Goal: Task Accomplishment & Management: Use online tool/utility

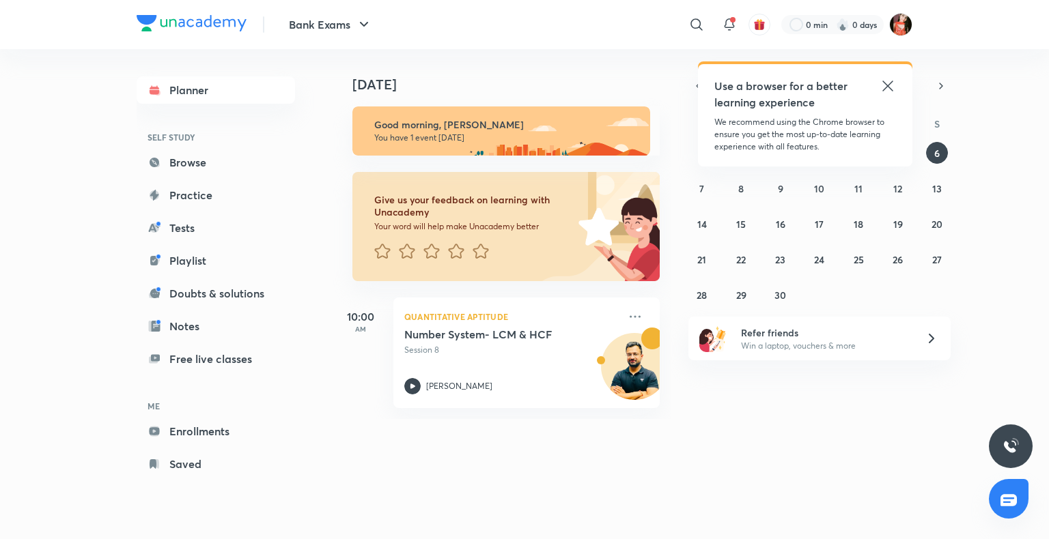
click at [889, 91] on icon at bounding box center [887, 86] width 16 height 16
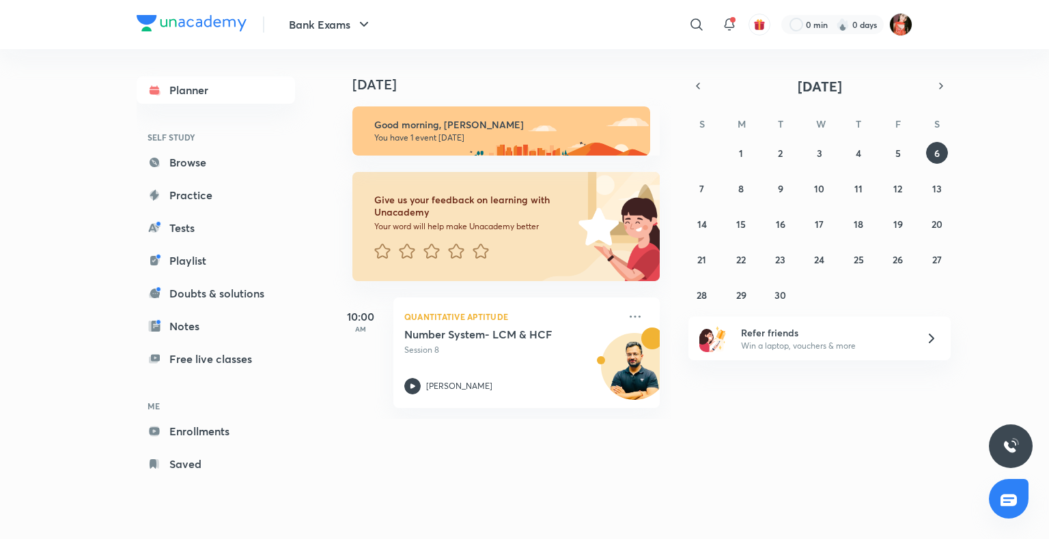
click at [713, 180] on div "31 1 2 3 4 5 6 7 8 9 10 11 12 13 14 15 16 17 18 19 20 21 22 23 24 25 26 27 28 2…" at bounding box center [819, 224] width 262 height 164
click at [703, 186] on abbr "7" at bounding box center [701, 188] width 5 height 13
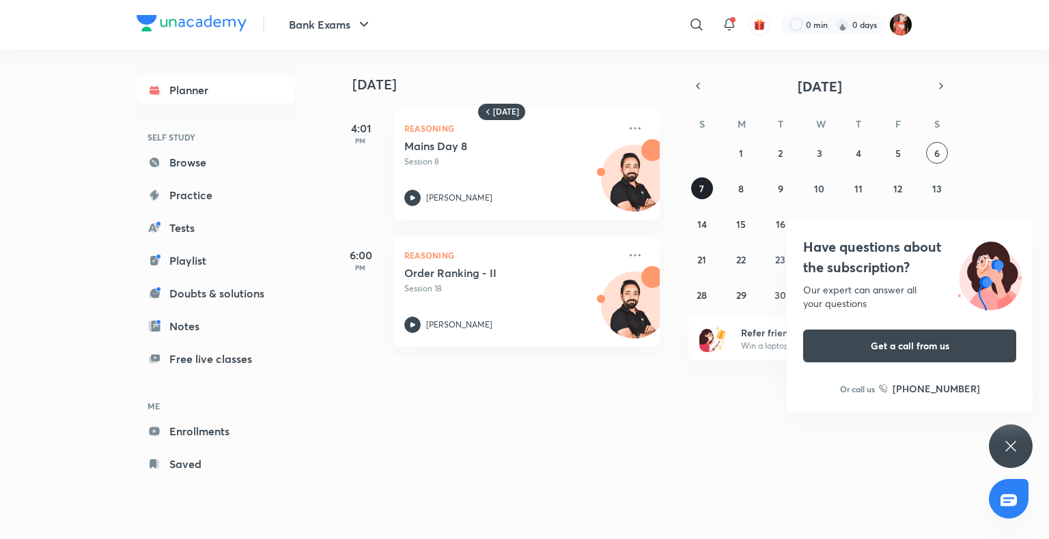
click at [698, 197] on button "7" at bounding box center [702, 189] width 22 height 22
drag, startPoint x: 1001, startPoint y: 440, endPoint x: 1008, endPoint y: 451, distance: 12.9
click at [1008, 451] on div "Have questions about the subscription? Our expert can answer all your questions…" at bounding box center [1011, 447] width 44 height 44
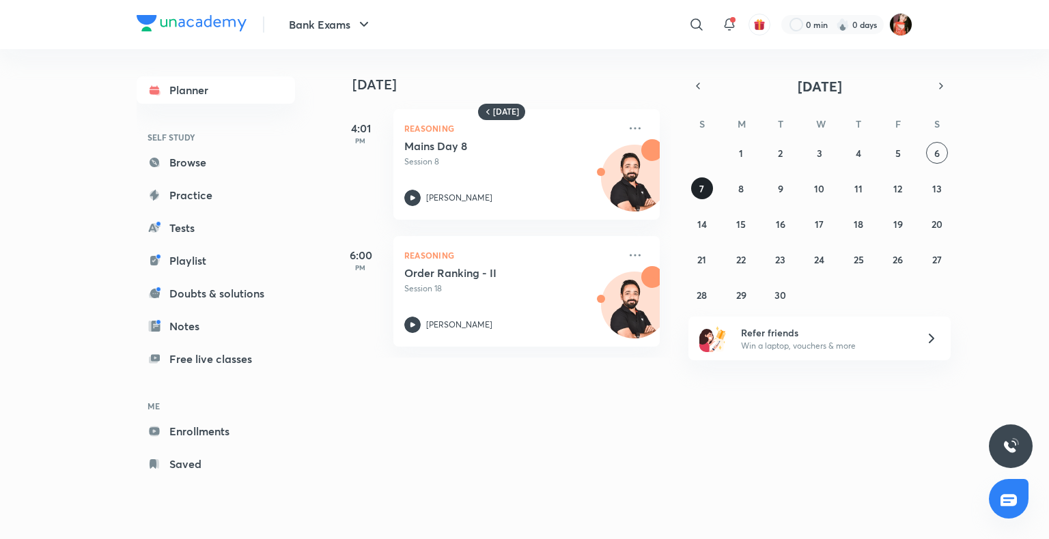
click at [701, 190] on abbr "7" at bounding box center [701, 188] width 5 height 13
click at [942, 152] on button "6" at bounding box center [937, 153] width 22 height 22
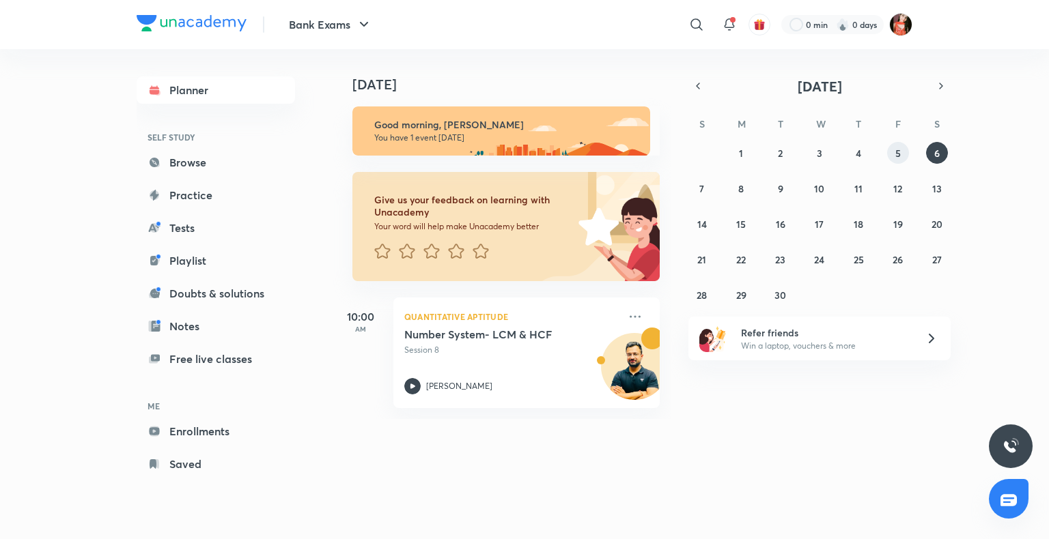
click at [891, 149] on button "5" at bounding box center [898, 153] width 22 height 22
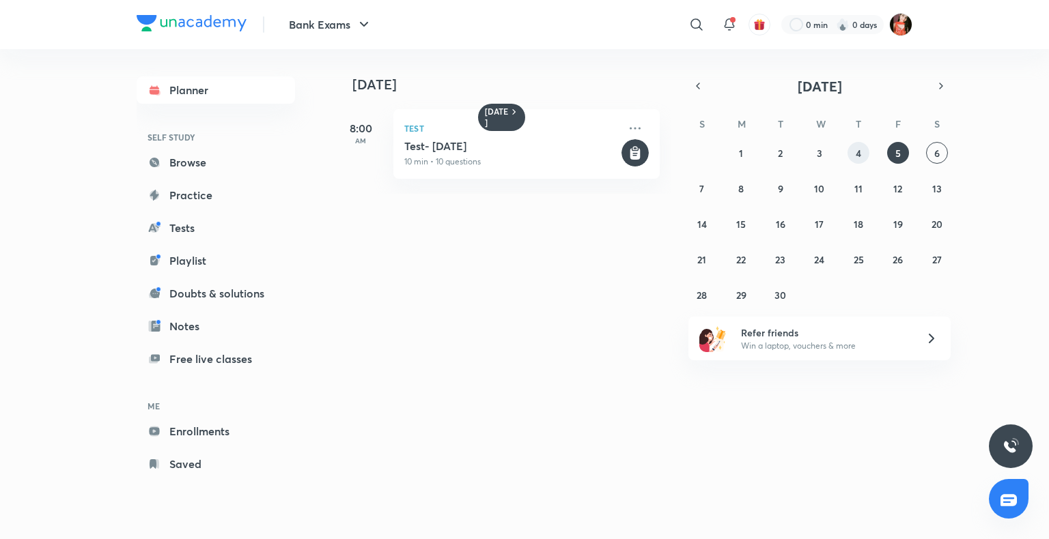
click at [858, 156] on abbr "4" at bounding box center [858, 153] width 5 height 13
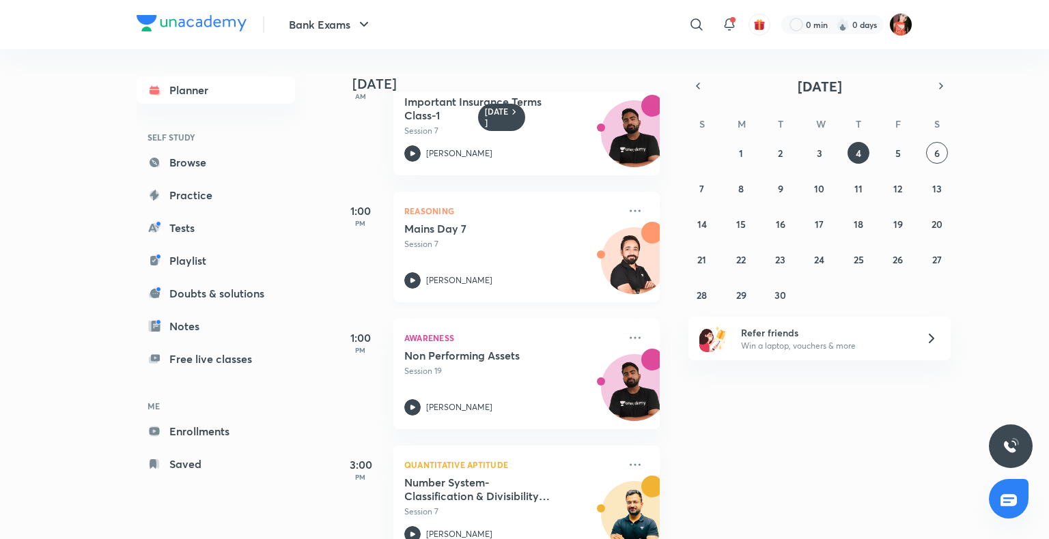
scroll to position [82, 0]
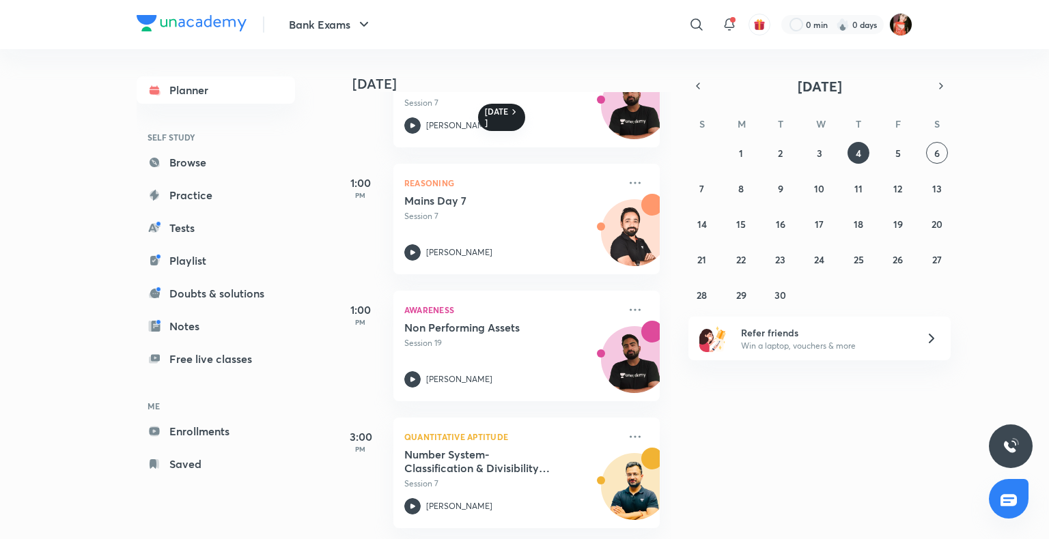
click at [492, 109] on h6 "[DATE]" at bounding box center [497, 118] width 24 height 22
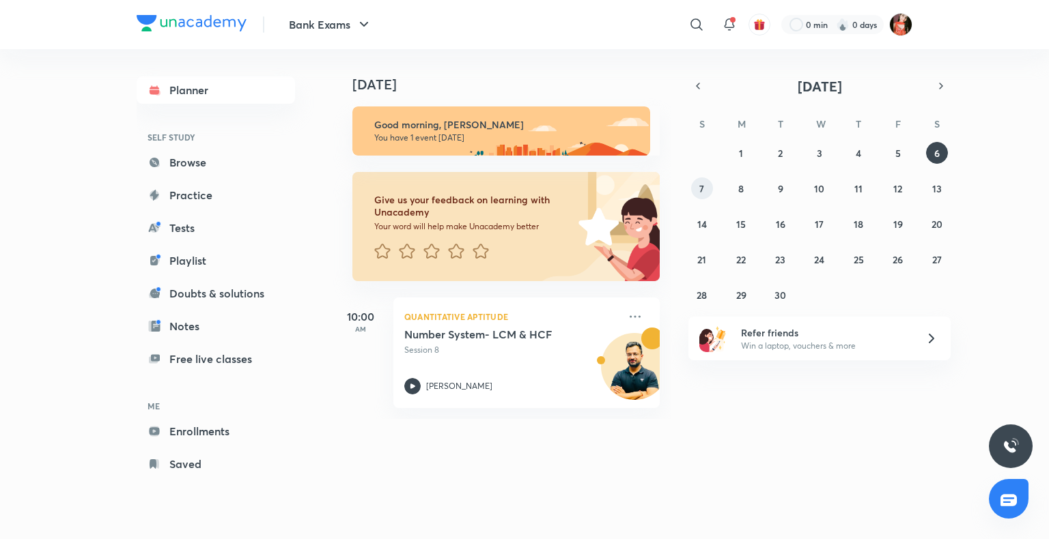
click at [711, 187] on button "7" at bounding box center [702, 189] width 22 height 22
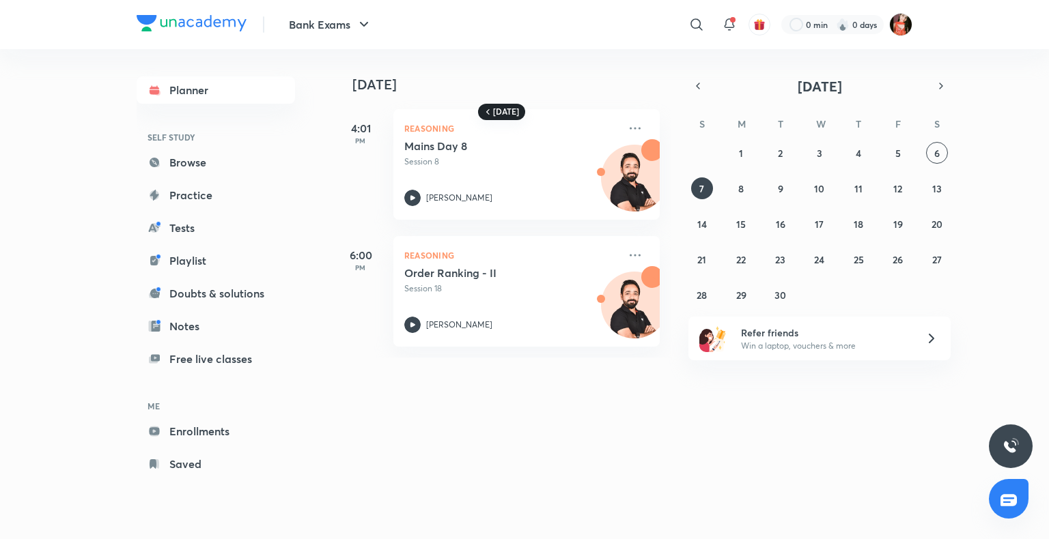
click at [496, 107] on h6 "[DATE]" at bounding box center [506, 112] width 26 height 11
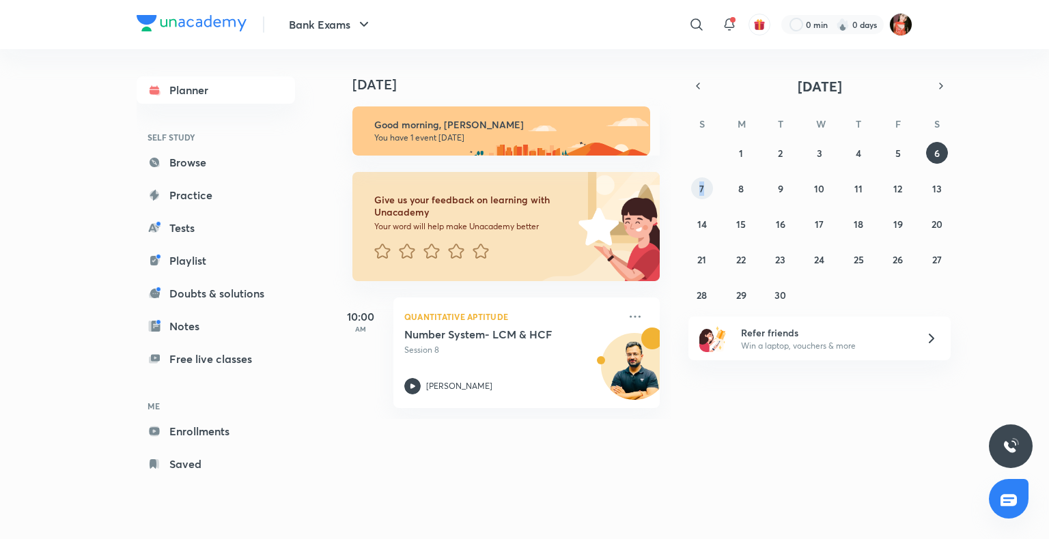
click at [702, 199] on div "31 1 2 3 4 5 6 7 8 9 10 11 12 13 14 15 16 17 18 19 20 21 22 23 24 25 26 27 28 2…" at bounding box center [819, 224] width 262 height 164
click at [704, 198] on button "7" at bounding box center [702, 189] width 22 height 22
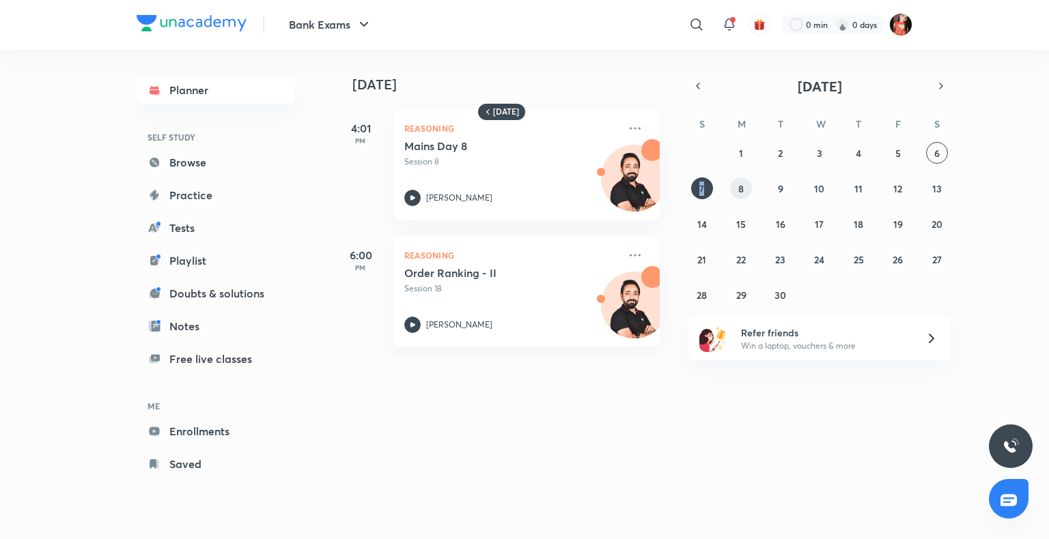
click at [744, 182] on button "8" at bounding box center [741, 189] width 22 height 22
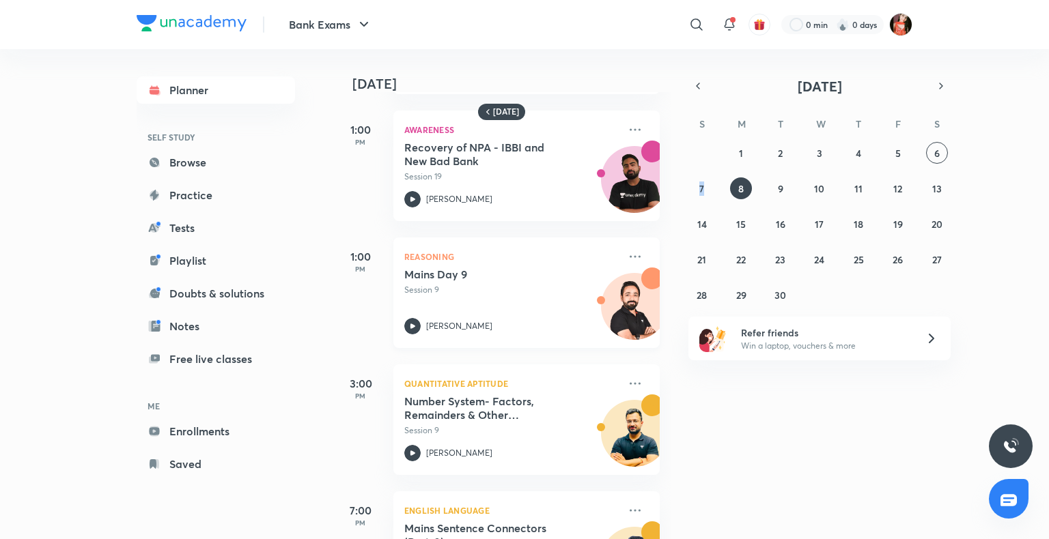
scroll to position [210, 0]
